Goal: Use online tool/utility: Utilize a website feature to perform a specific function

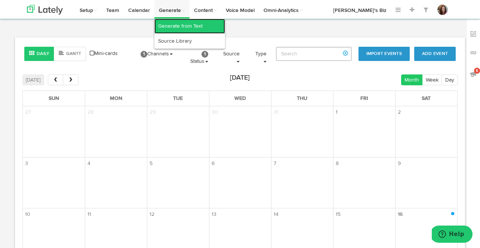
click at [172, 24] on link "Generate from Text" at bounding box center [189, 26] width 71 height 15
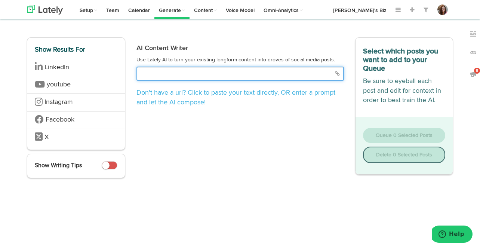
click at [151, 74] on input "text" at bounding box center [239, 74] width 207 height 14
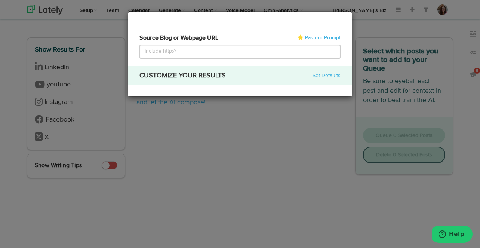
select select "natural"
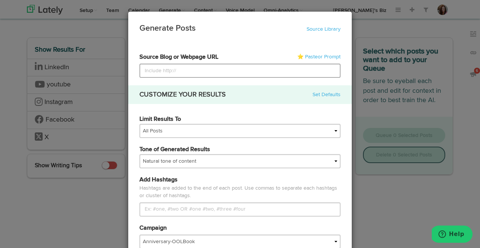
click at [151, 74] on input at bounding box center [239, 71] width 201 height 14
type input "[URL][DOMAIN_NAME]"
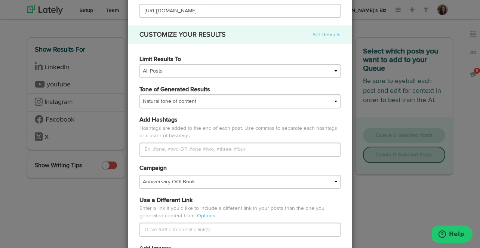
scroll to position [60, 0]
type input "[URL][DOMAIN_NAME]"
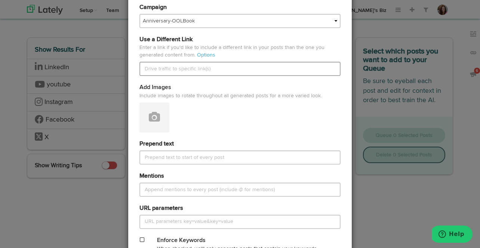
scroll to position [236, 0]
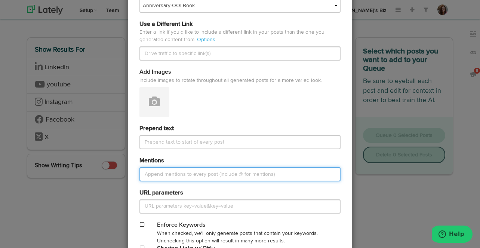
click at [156, 177] on input "Mentions" at bounding box center [239, 174] width 201 height 14
paste input "@PsychToday"
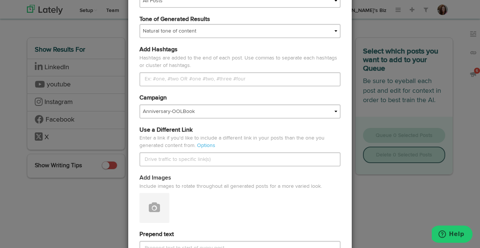
scroll to position [124, 0]
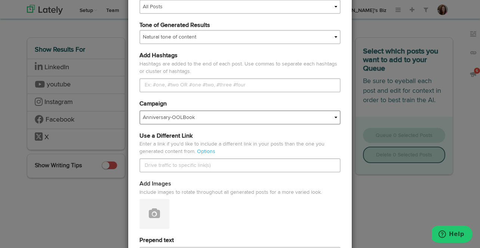
type input "via @PsychToday."
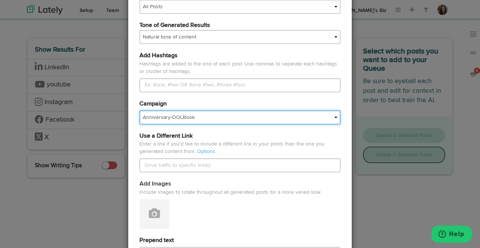
click at [181, 115] on select "Anniversary-OOLBook AudioBook AuthorPage BHK AMB BizQuotes Book Community Book …" at bounding box center [239, 117] width 201 height 14
click at [176, 117] on select "Anniversary-OOLBook AudioBook AuthorPage BHK AMB BizQuotes Book Community Book …" at bounding box center [239, 117] width 201 height 14
select select "5deaa287bb4a004d19c6b854"
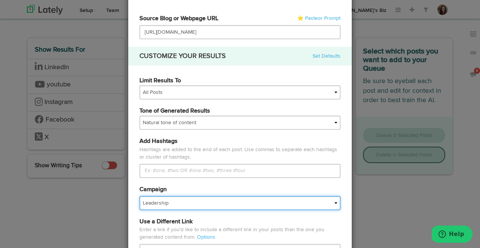
scroll to position [37, 0]
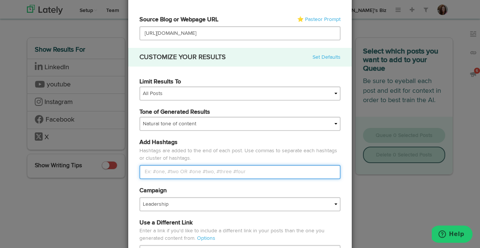
click at [165, 172] on input "Limit Results To" at bounding box center [239, 172] width 201 height 14
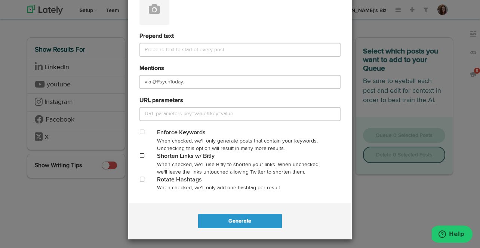
scroll to position [331, 0]
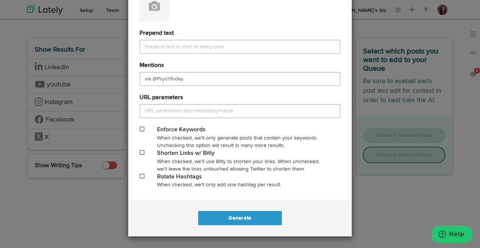
type input "#empathy, #lifelessons, #HumanKIND, #leadership"
click at [143, 151] on span at bounding box center [142, 152] width 4 height 5
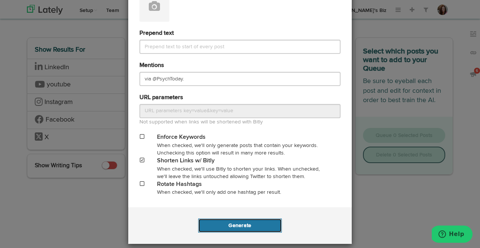
click at [237, 222] on button "Generate" at bounding box center [239, 225] width 83 height 14
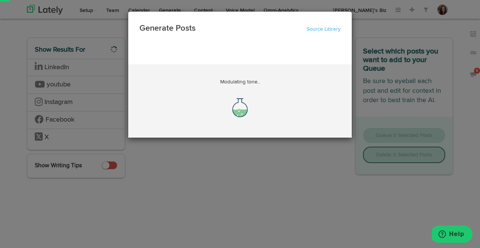
scroll to position [0, 8]
